Goal: Task Accomplishment & Management: Manage account settings

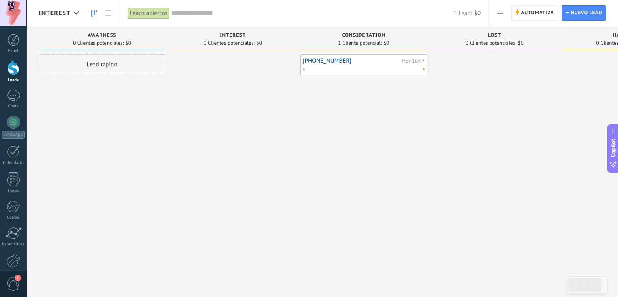
click at [496, 12] on button "button" at bounding box center [500, 12] width 12 height 15
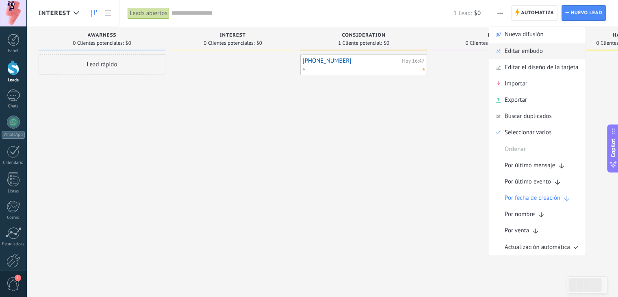
click at [519, 51] on span "Editar embudo" at bounding box center [524, 51] width 38 height 16
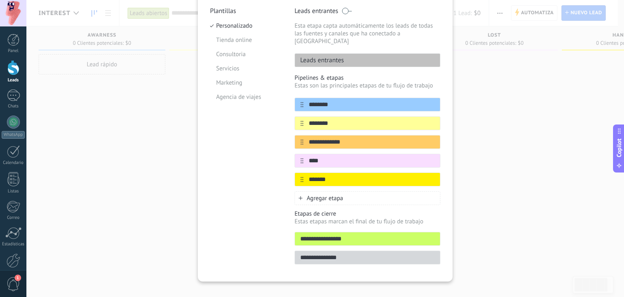
scroll to position [80, 0]
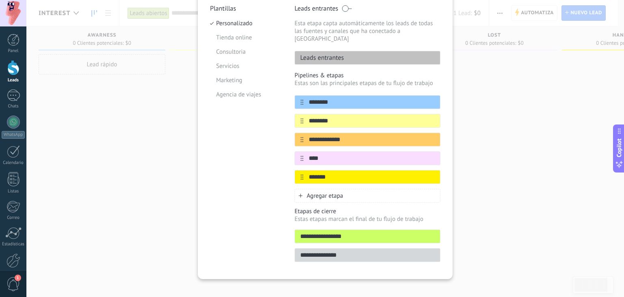
click at [419, 51] on div "Leads entrantes" at bounding box center [368, 58] width 146 height 14
click at [315, 192] on span "Agregar etapa" at bounding box center [325, 196] width 37 height 8
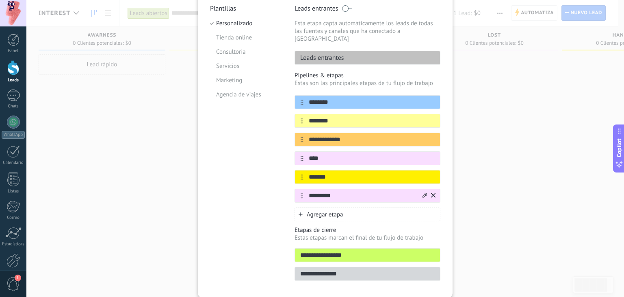
type input "*********"
click at [332, 211] on span "Agregar etapa" at bounding box center [325, 215] width 37 height 8
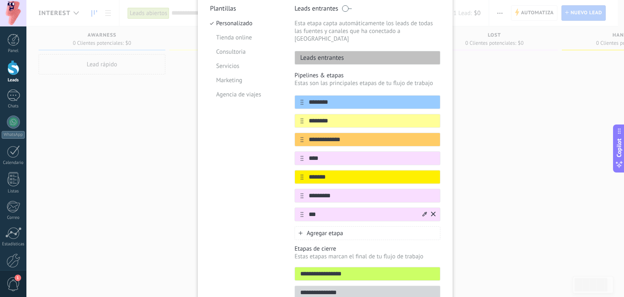
type input "***"
click at [320, 229] on span "Agregar etapa" at bounding box center [325, 233] width 37 height 8
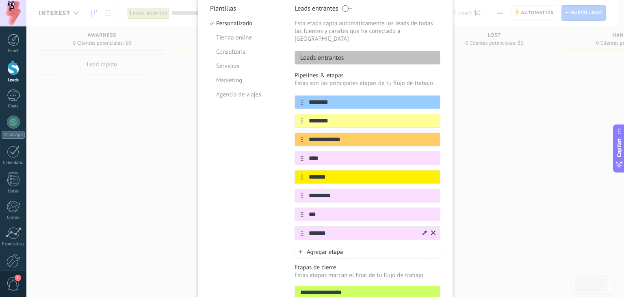
type input "*******"
click at [261, 230] on div "Plantillas Personalizado Tienda online Consultoria Servicios Marketing Agencia …" at bounding box center [246, 163] width 72 height 318
click at [425, 211] on icon at bounding box center [425, 213] width 4 height 4
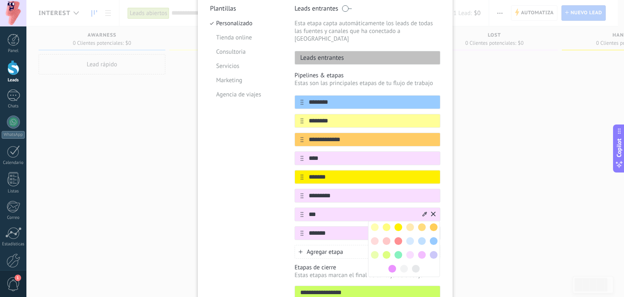
click at [374, 223] on span at bounding box center [375, 227] width 8 height 8
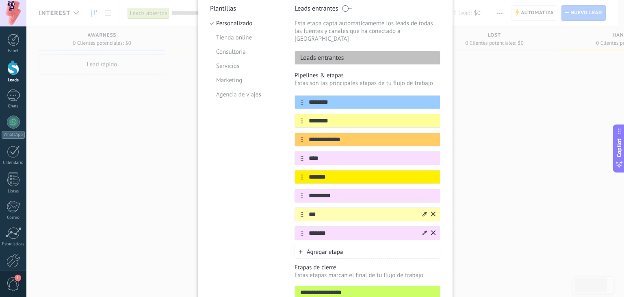
click at [424, 230] on icon at bounding box center [425, 232] width 4 height 4
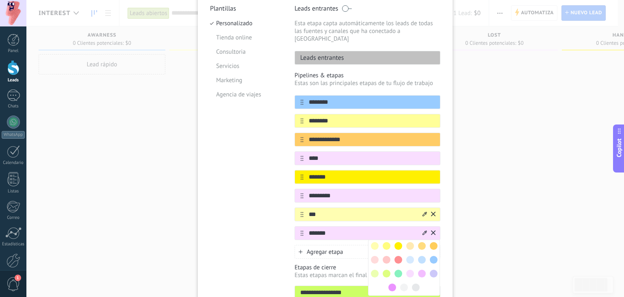
click at [433, 256] on span at bounding box center [434, 260] width 8 height 8
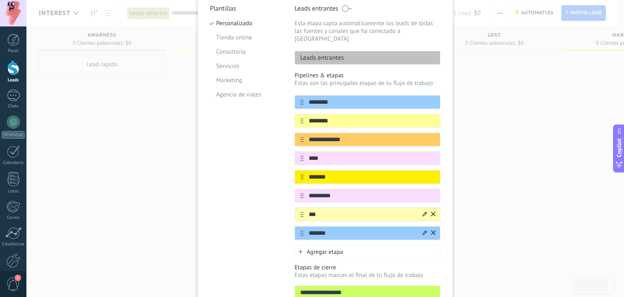
drag, startPoint x: 422, startPoint y: 224, endPoint x: 424, endPoint y: 229, distance: 5.3
click at [423, 230] on icon at bounding box center [425, 232] width 4 height 5
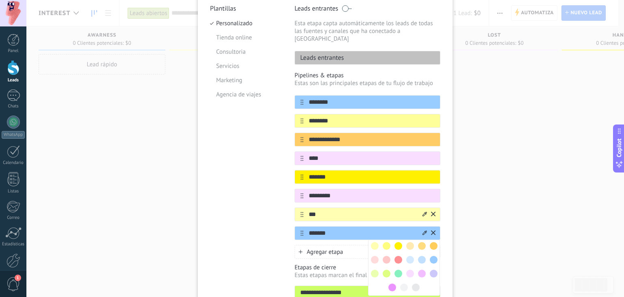
click at [420, 270] on span at bounding box center [422, 274] width 8 height 8
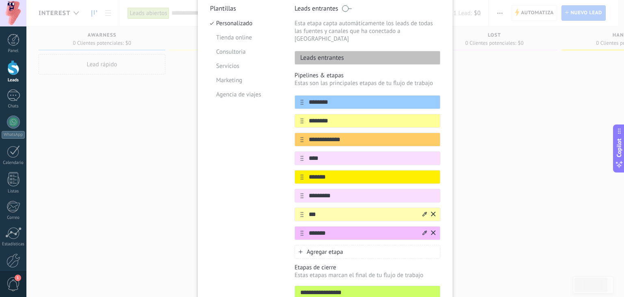
click at [276, 235] on div "Plantillas Personalizado Tienda online Consultoria Servicios Marketing Agencia …" at bounding box center [246, 163] width 72 height 318
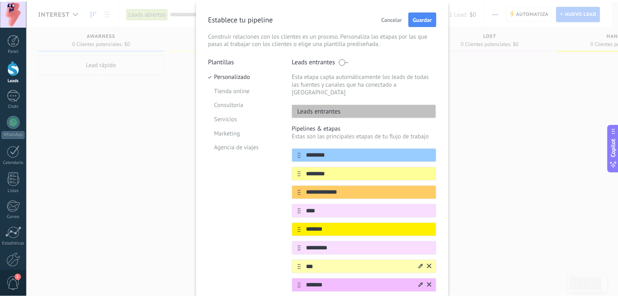
scroll to position [0, 0]
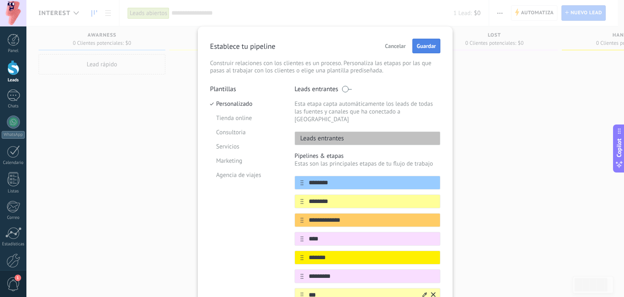
click at [431, 47] on span "Guardar" at bounding box center [426, 46] width 19 height 6
